Goal: Task Accomplishment & Management: Use online tool/utility

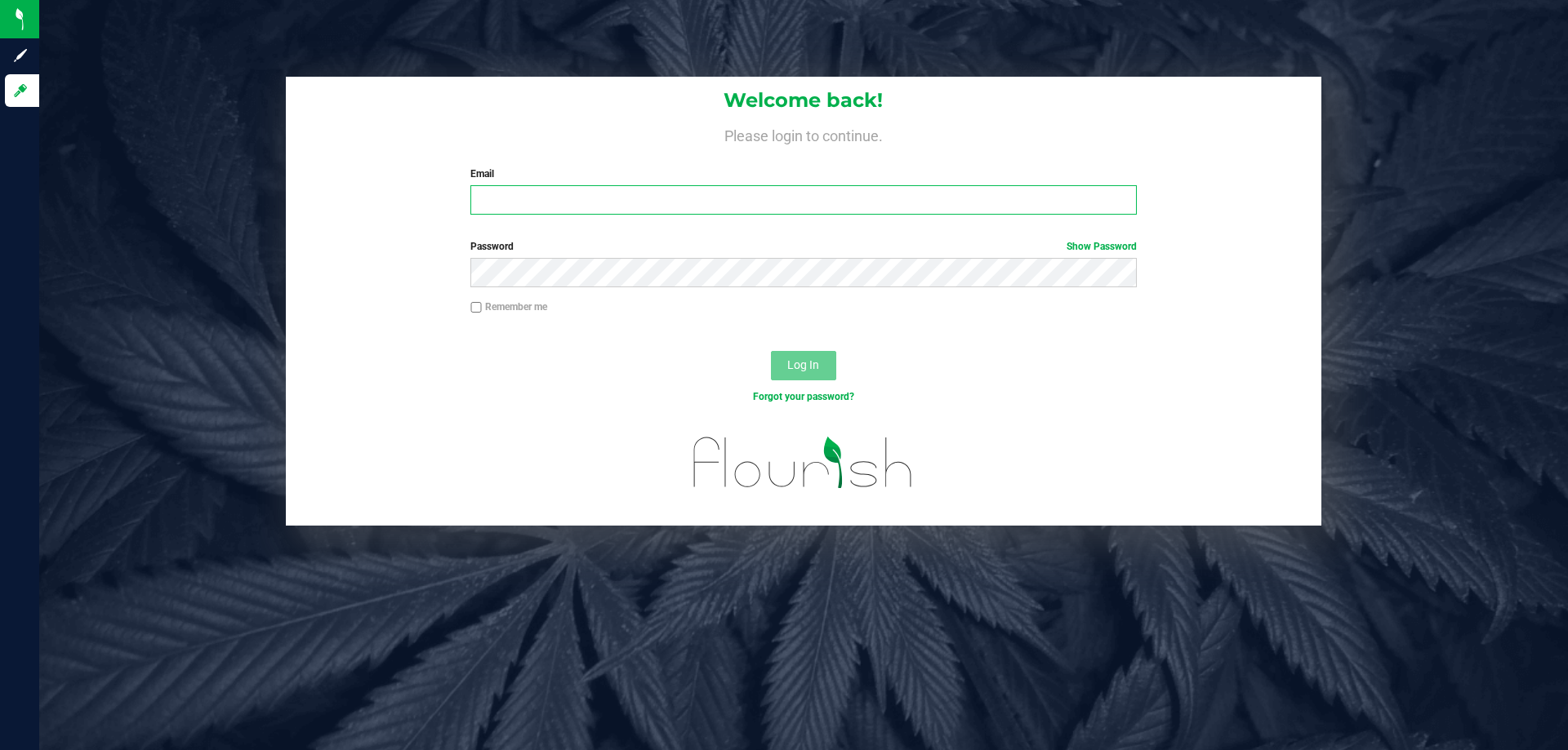
click at [532, 195] on input "Email" at bounding box center [802, 200] width 666 height 29
type input "[EMAIL_ADDRESS][DOMAIN_NAME]"
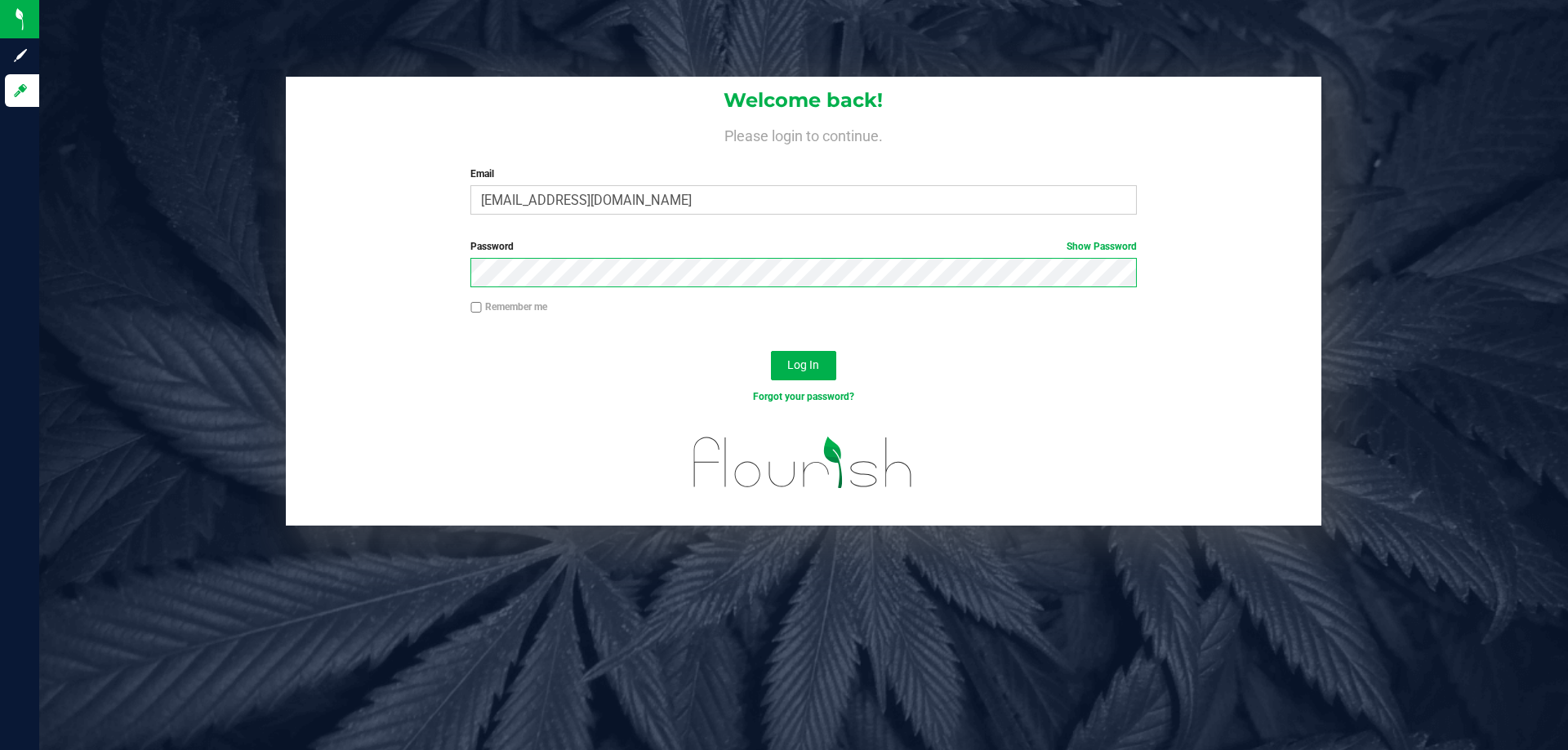
click at [771, 351] on button "Log In" at bounding box center [803, 365] width 65 height 29
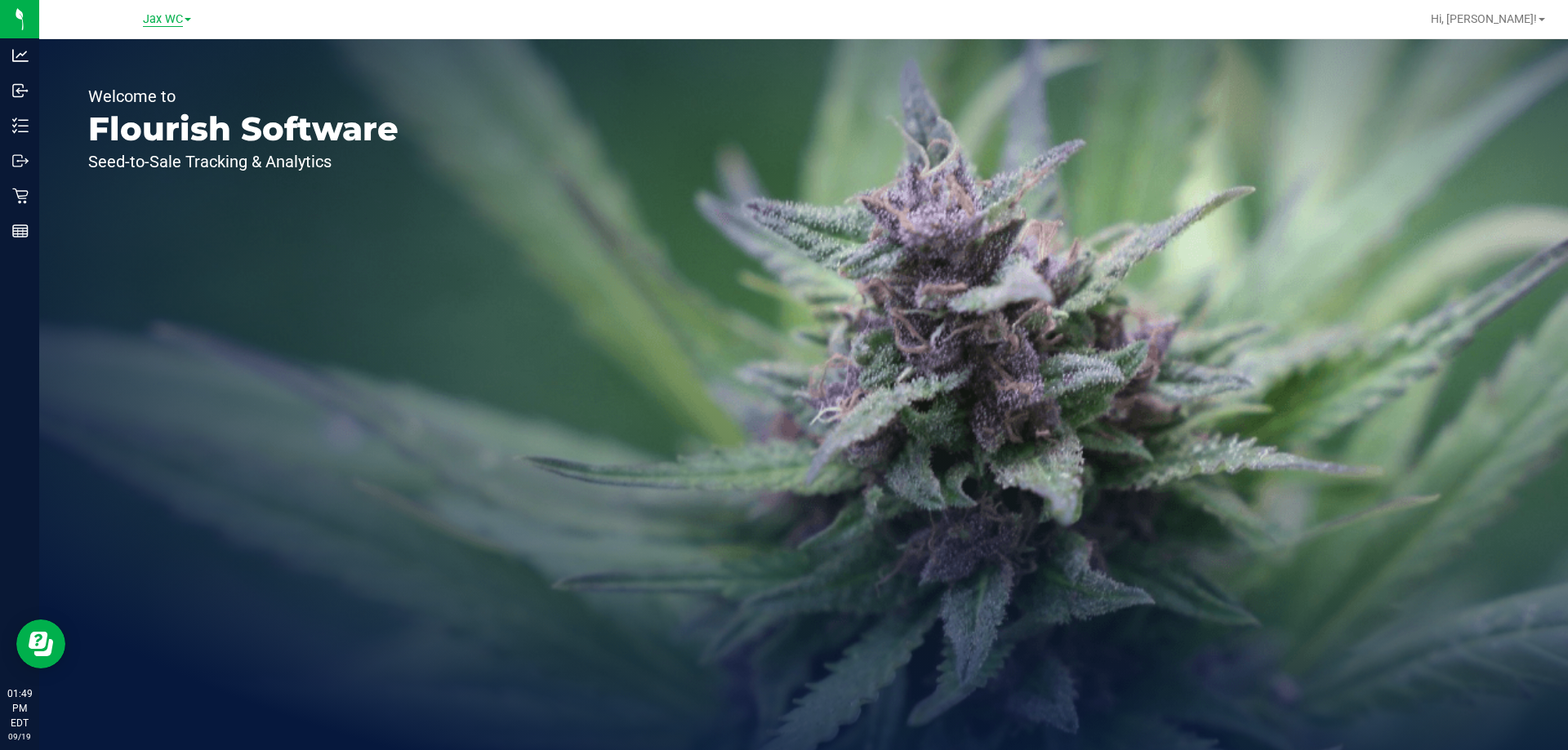
click at [151, 17] on span "Jax WC" at bounding box center [163, 19] width 40 height 15
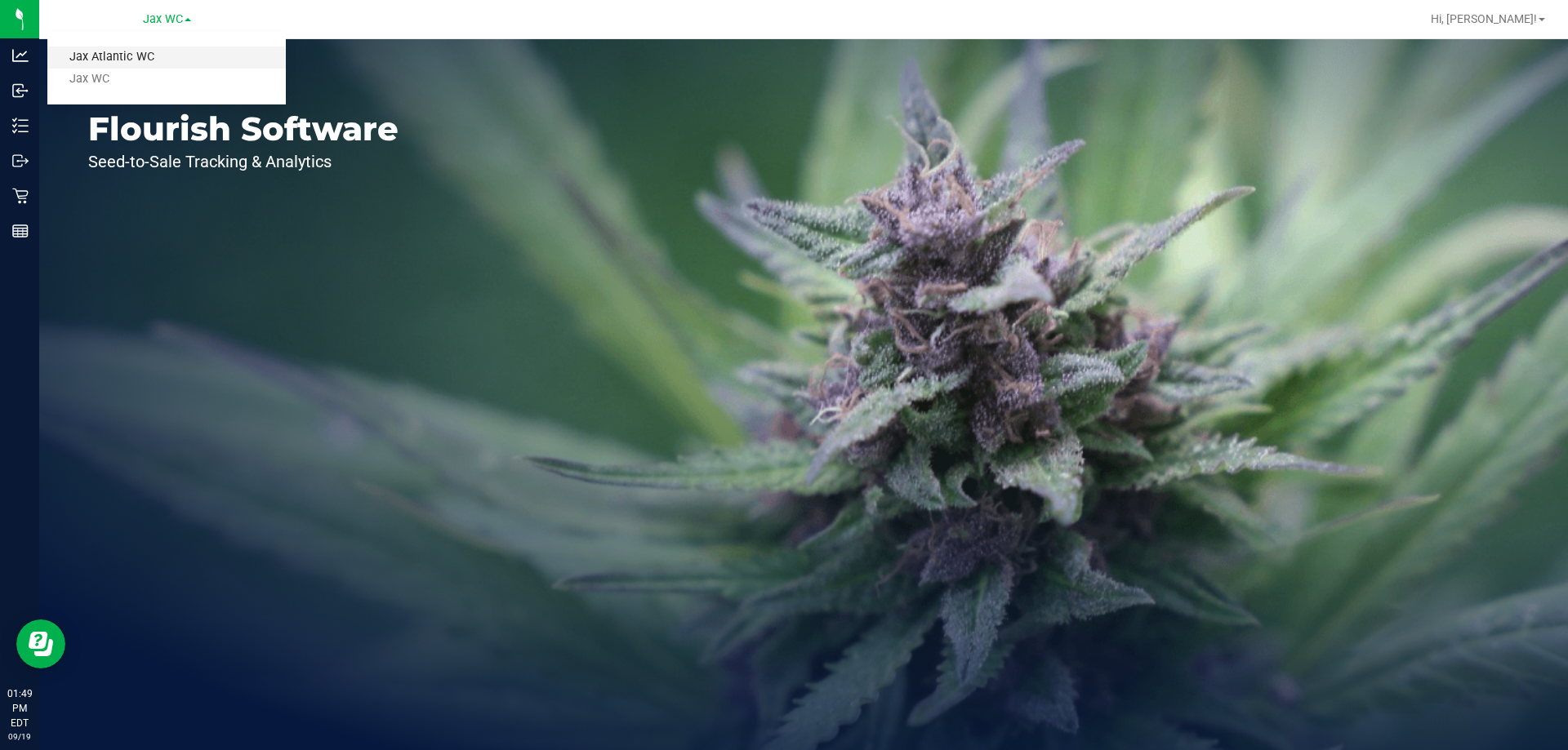
click at [151, 66] on link "Jax Atlantic WC" at bounding box center [167, 58] width 239 height 22
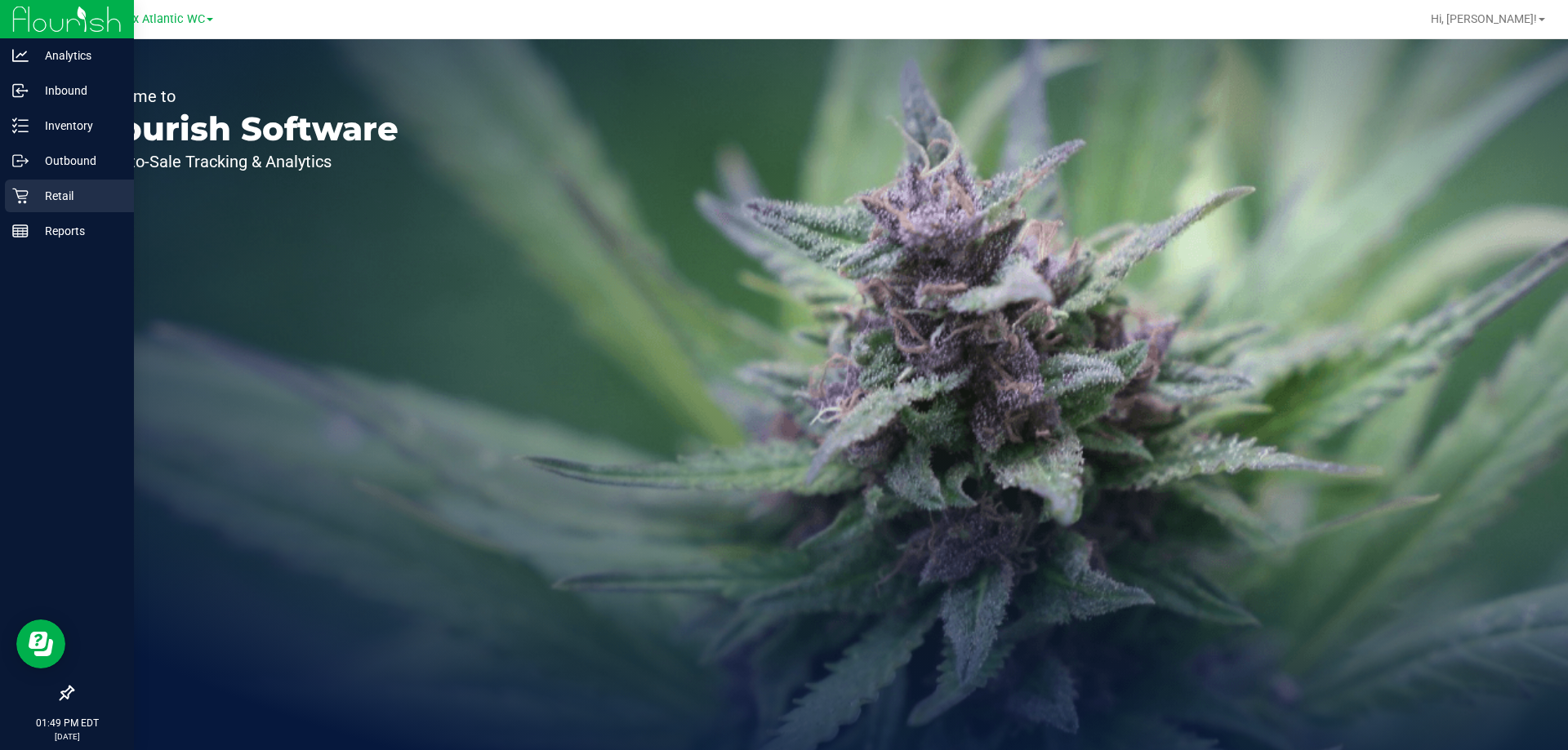
click at [55, 206] on div "Retail" at bounding box center [69, 196] width 129 height 33
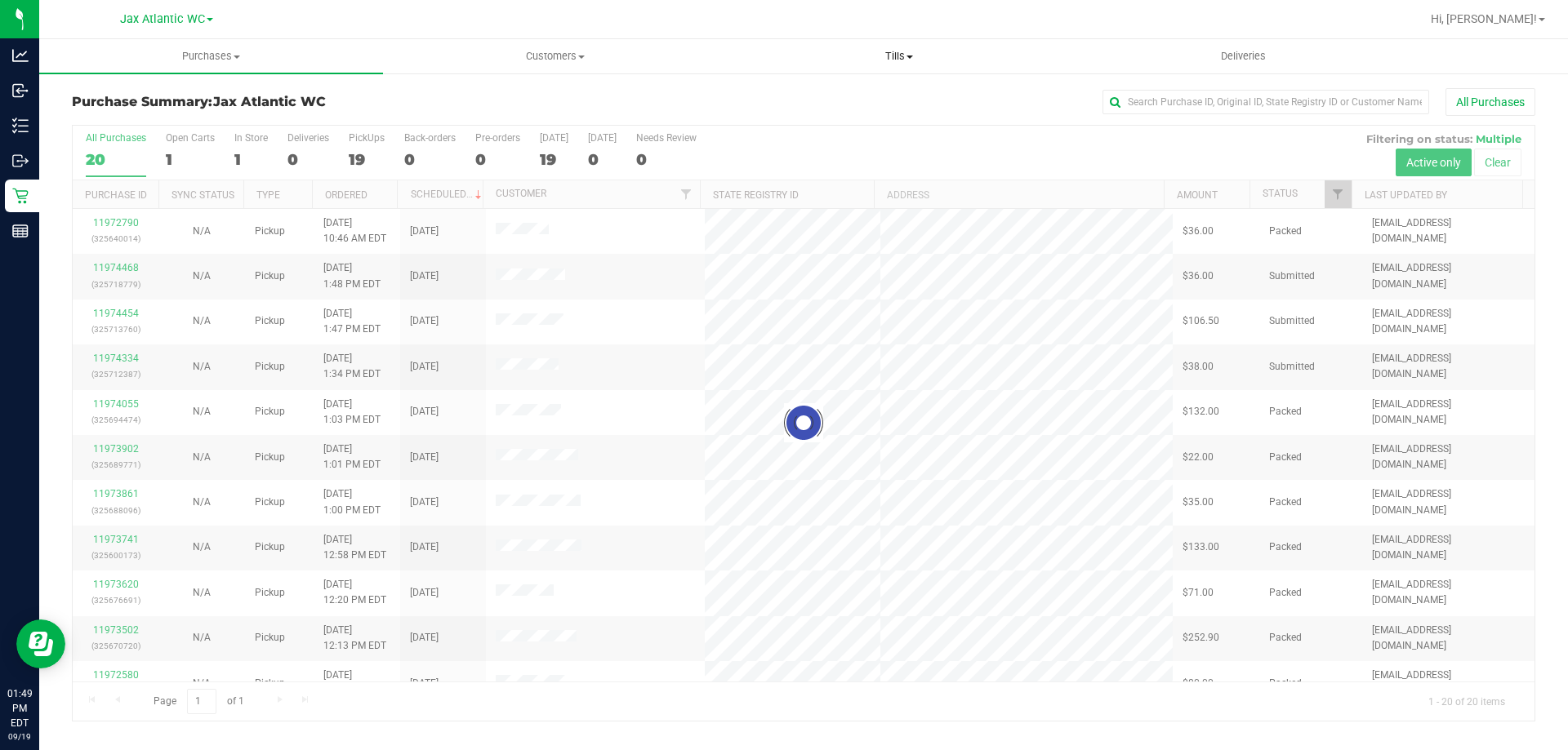
click at [899, 57] on span "Tills" at bounding box center [898, 56] width 342 height 15
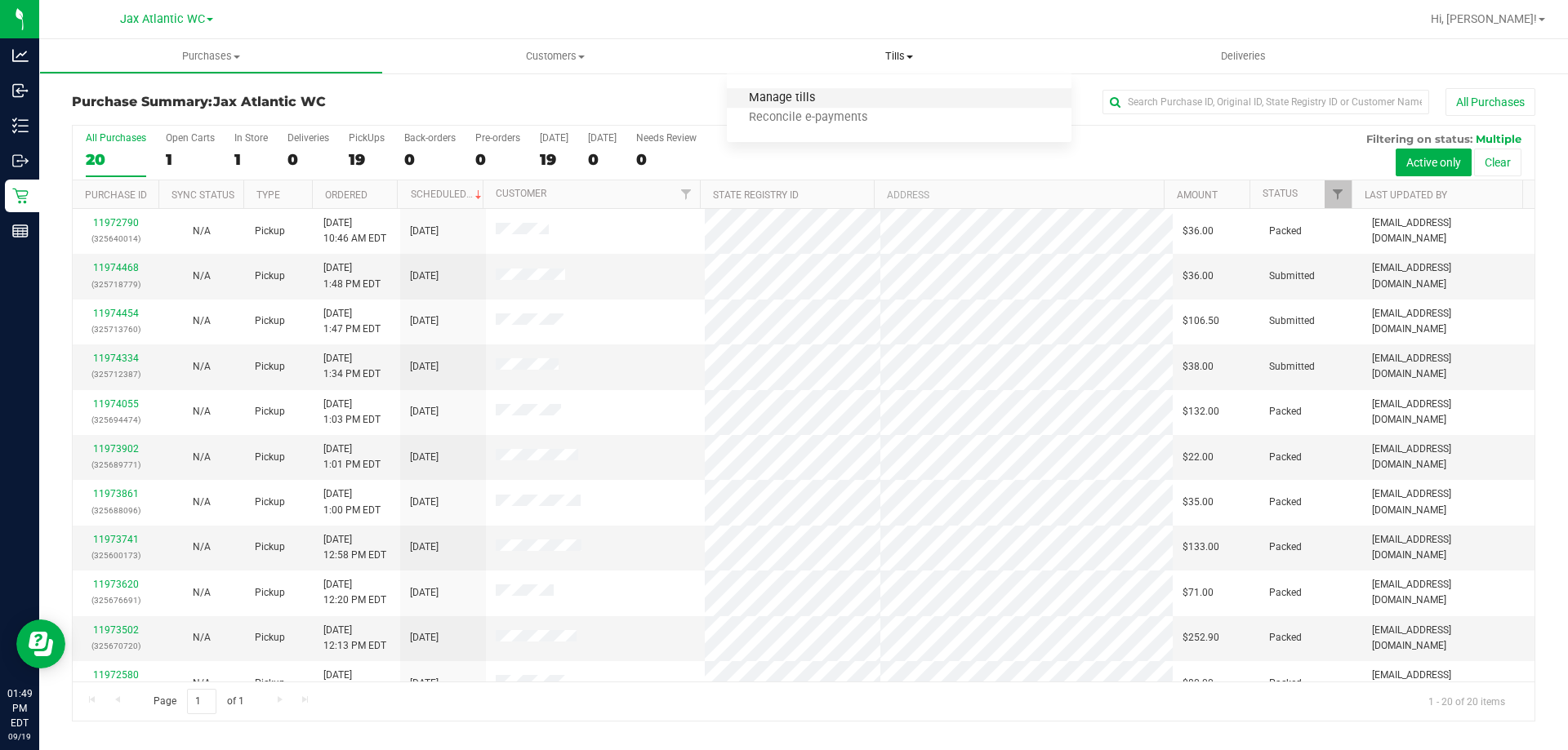
click at [812, 97] on span "Manage tills" at bounding box center [782, 98] width 110 height 14
